Goal: Check status: Check status

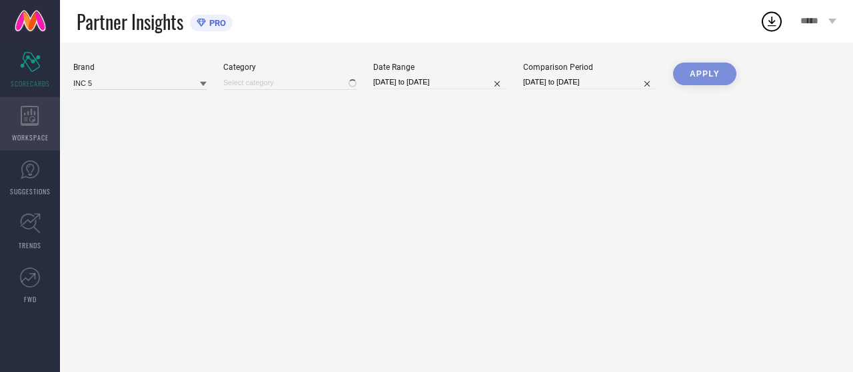
type input "All"
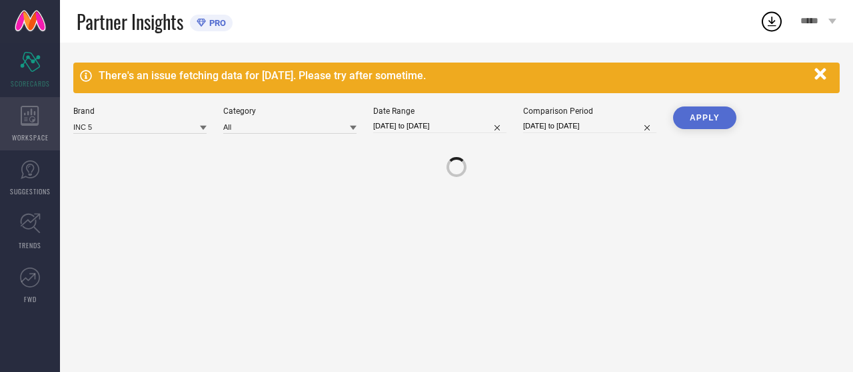
click at [29, 133] on span "WORKSPACE" at bounding box center [30, 138] width 37 height 10
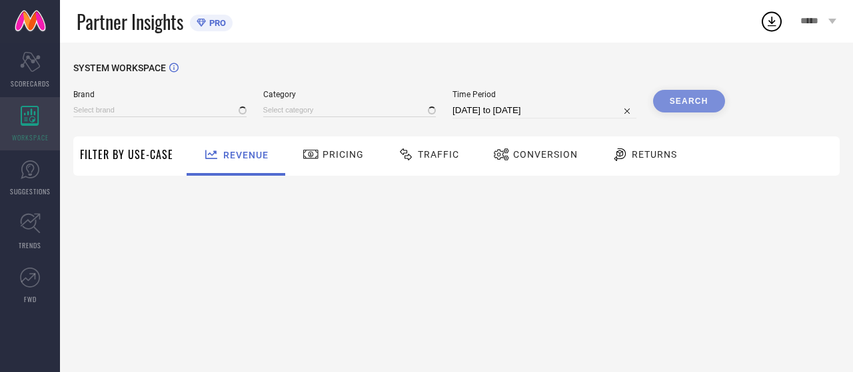
type input "ATESBER"
type input "All"
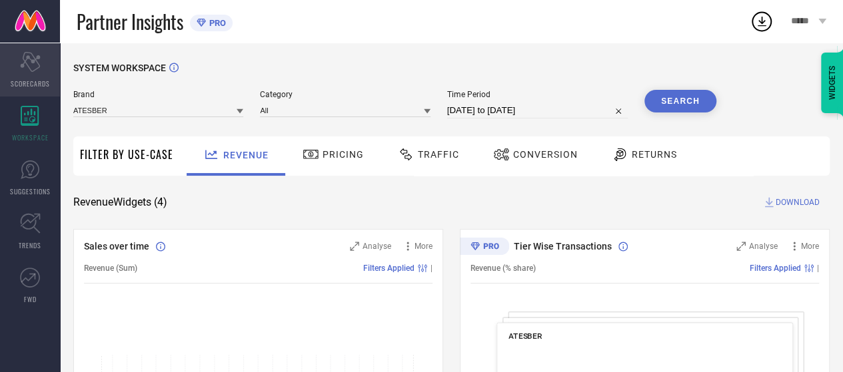
click at [41, 63] on div "Scorecard SCORECARDS" at bounding box center [30, 69] width 60 height 53
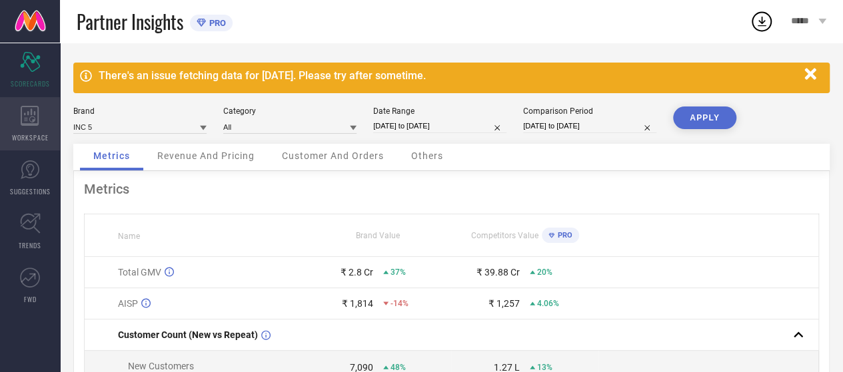
click at [39, 123] on div "WORKSPACE" at bounding box center [30, 123] width 60 height 53
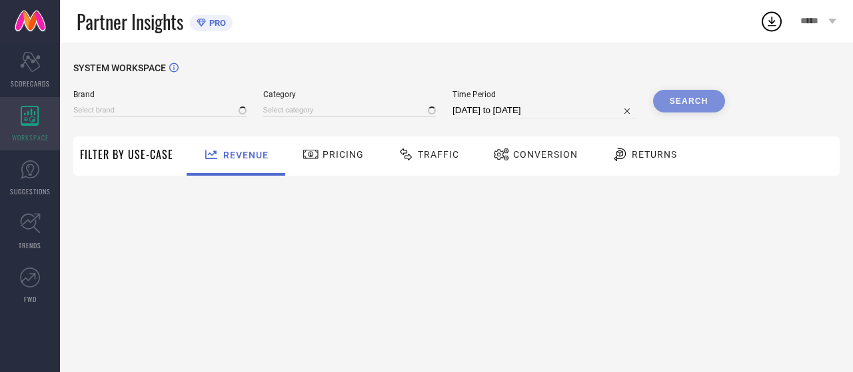
type input "ATESBER"
type input "All"
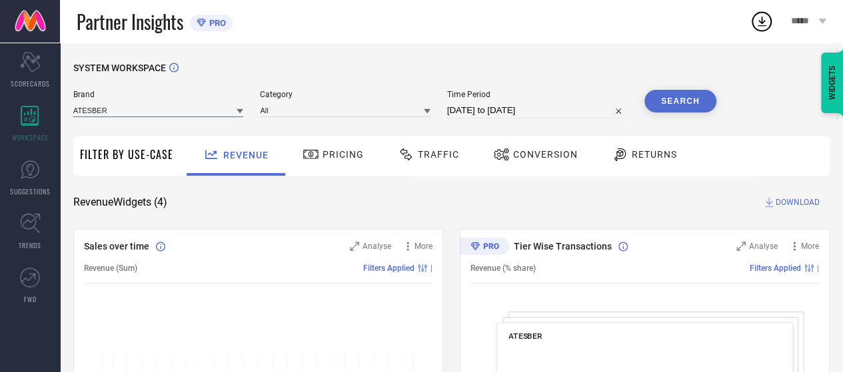
click at [207, 117] on input at bounding box center [158, 110] width 170 height 14
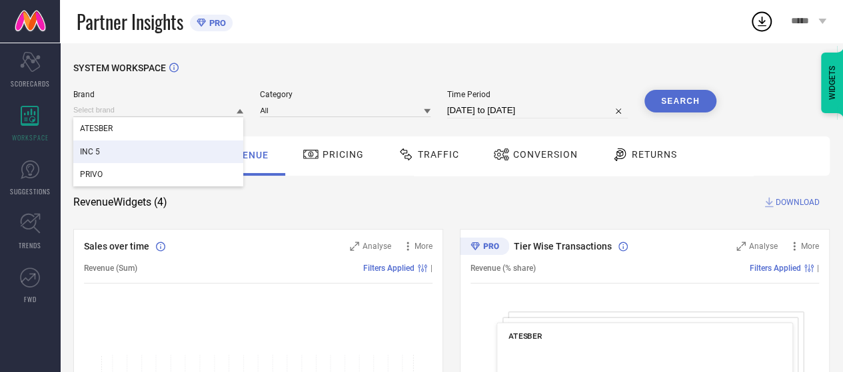
click at [176, 161] on div "INC 5" at bounding box center [158, 152] width 170 height 23
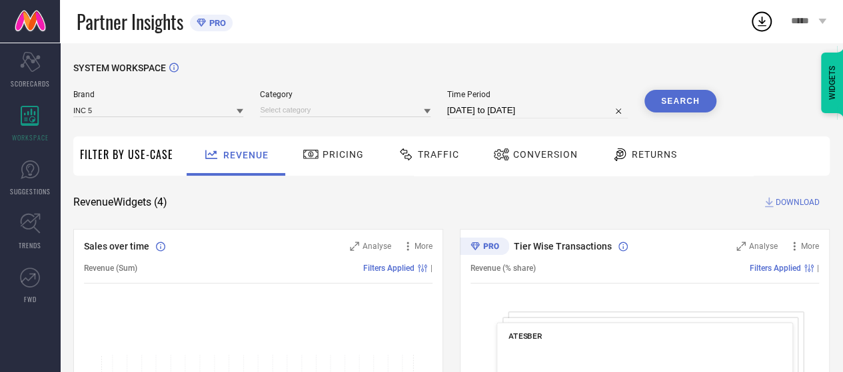
click at [313, 120] on div "Brand INC 5 Category Time Period [DATE] to [DATE] Search" at bounding box center [394, 110] width 643 height 40
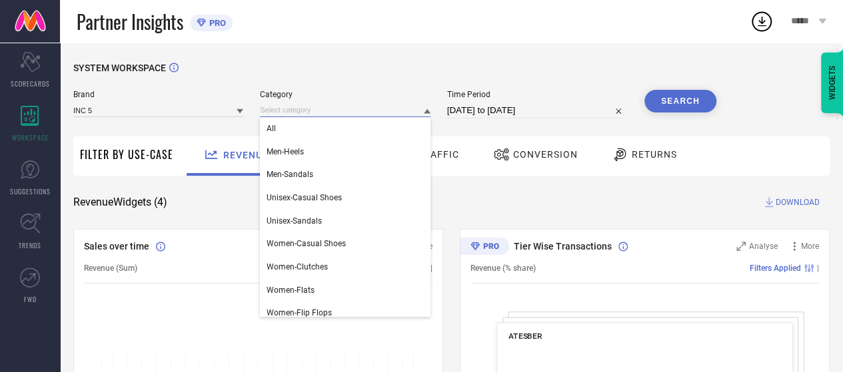
click at [313, 115] on input at bounding box center [345, 110] width 170 height 14
click at [310, 133] on div "All" at bounding box center [345, 128] width 170 height 23
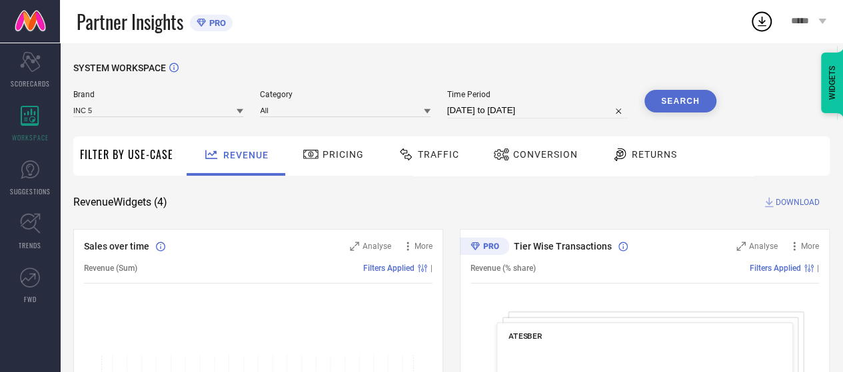
click at [468, 103] on input "[DATE] to [DATE]" at bounding box center [537, 111] width 181 height 16
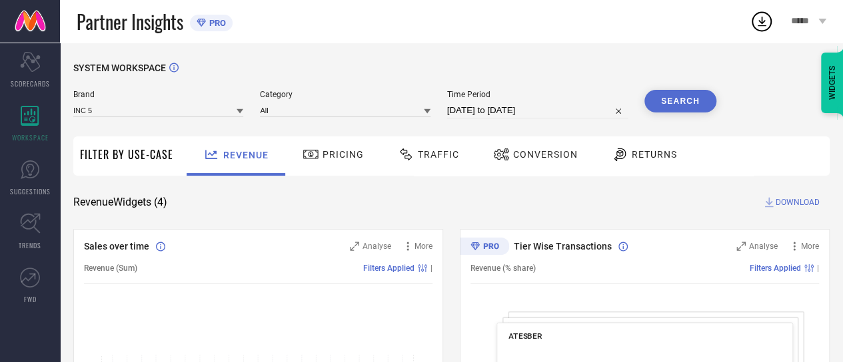
select select "7"
select select "2025"
select select "8"
select select "2025"
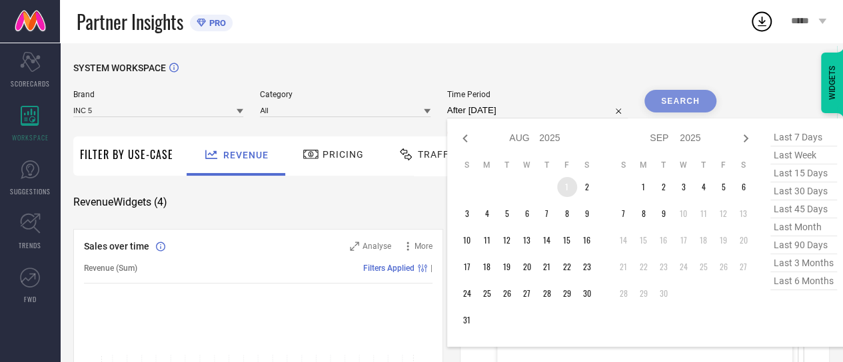
click at [564, 180] on td "1" at bounding box center [567, 187] width 20 height 20
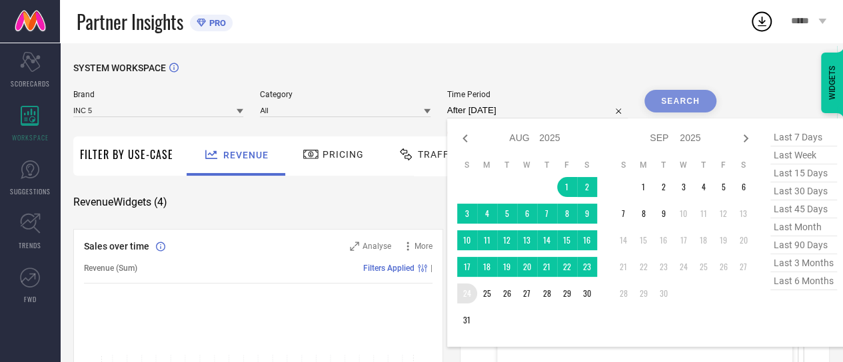
type input "[DATE] to [DATE]"
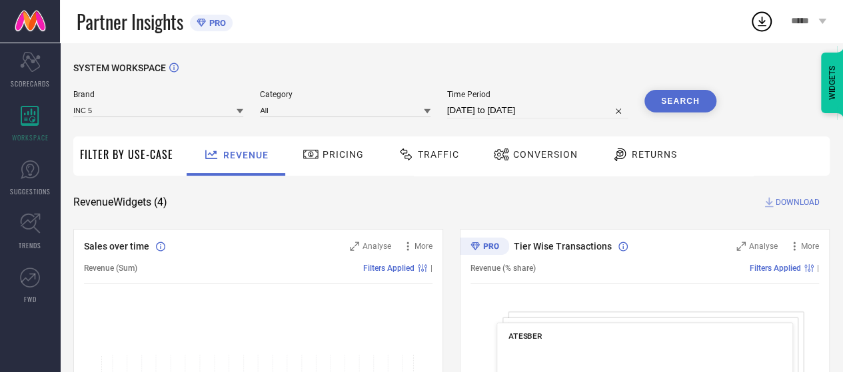
click at [653, 95] on button "Search" at bounding box center [680, 101] width 72 height 23
click at [427, 163] on div "Traffic" at bounding box center [428, 154] width 68 height 23
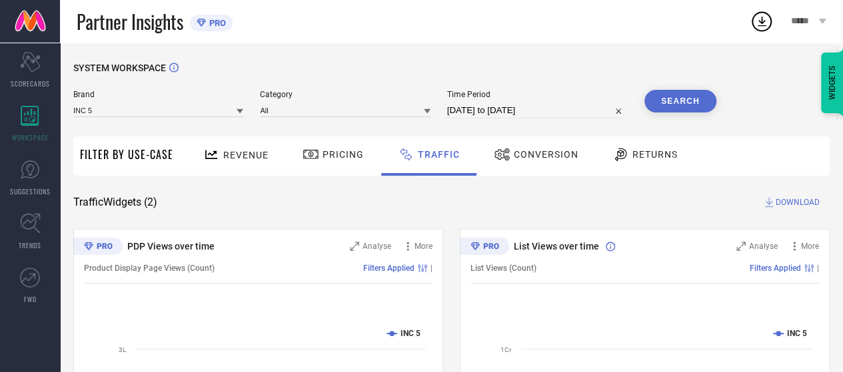
click at [793, 205] on span "DOWNLOAD" at bounding box center [798, 202] width 44 height 13
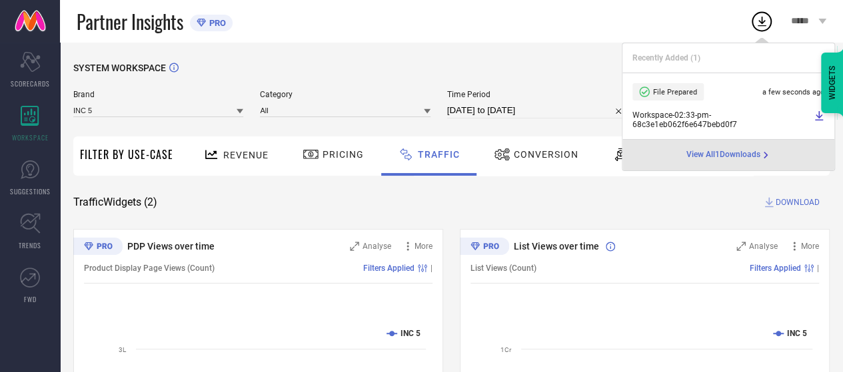
click at [532, 158] on span "Conversion" at bounding box center [546, 154] width 65 height 11
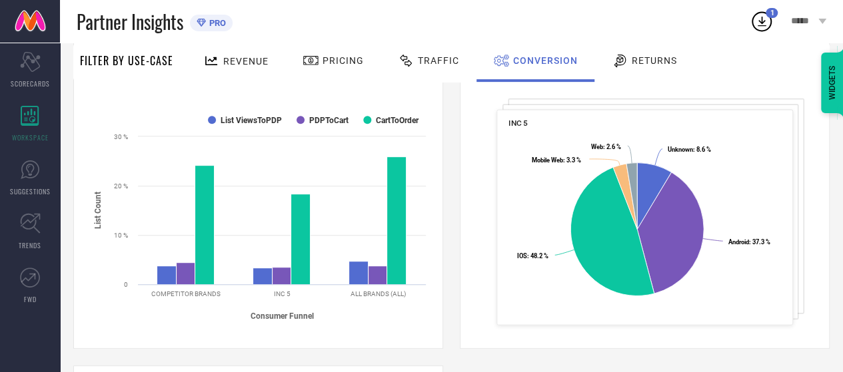
scroll to position [214, 0]
